Goal: Connect with others: Establish contact or relationships with other users

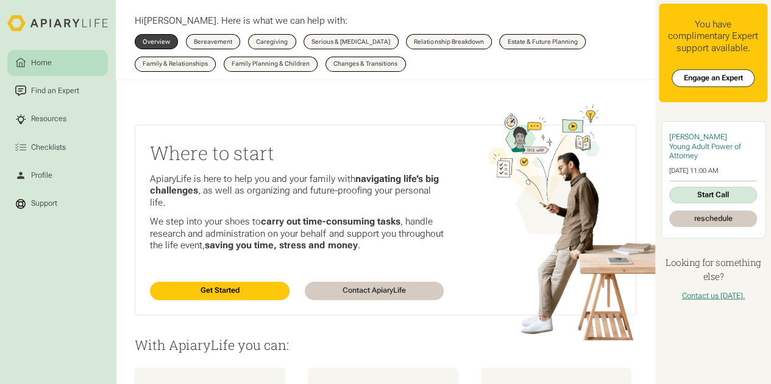
click at [766, 239] on div "Home Find an Expert Resources Checklists You have complimentary Expert support …" at bounding box center [713, 152] width 116 height 305
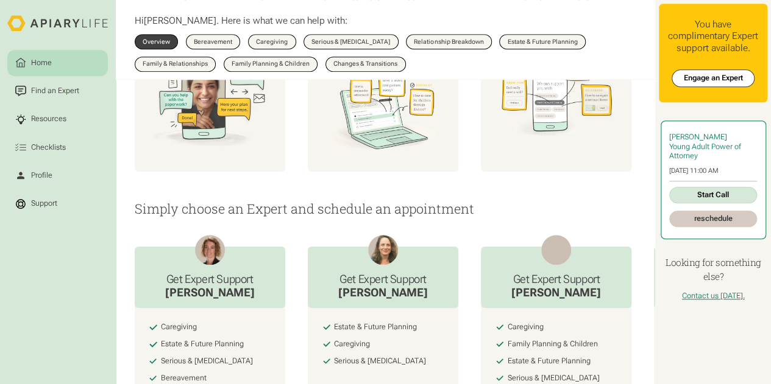
scroll to position [426, 0]
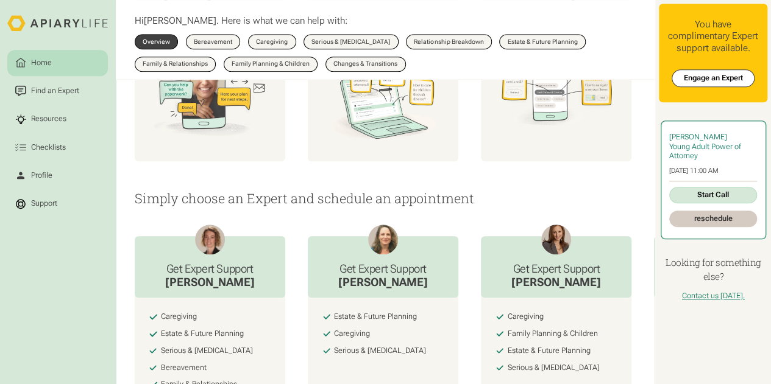
click at [719, 196] on link "Start Call" at bounding box center [713, 195] width 88 height 16
